Goal: Transaction & Acquisition: Download file/media

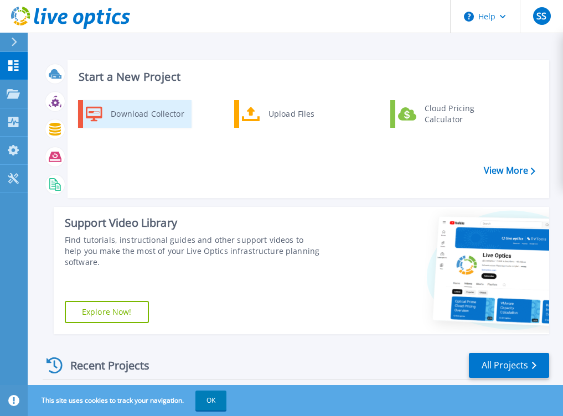
click at [174, 110] on div "Download Collector" at bounding box center [147, 114] width 84 height 22
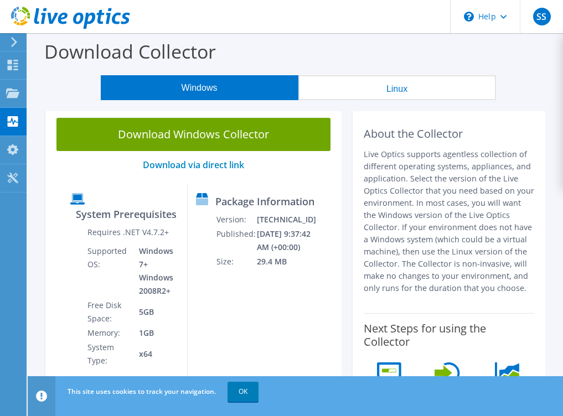
click at [201, 128] on link "Download Windows Collector" at bounding box center [193, 134] width 274 height 33
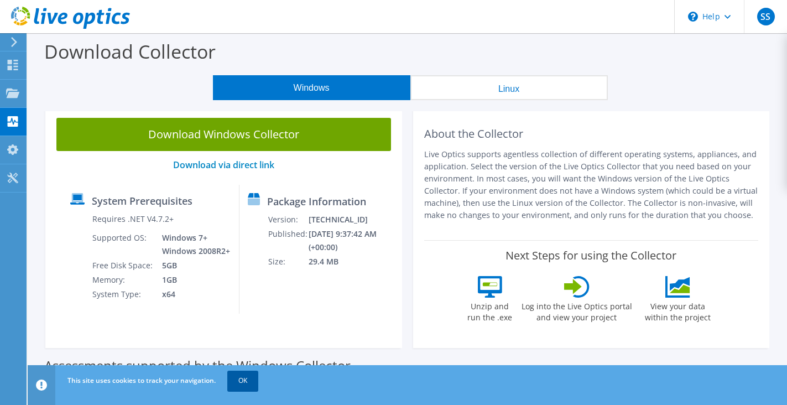
click at [244, 380] on link "OK" at bounding box center [242, 381] width 31 height 20
